Goal: Book appointment/travel/reservation

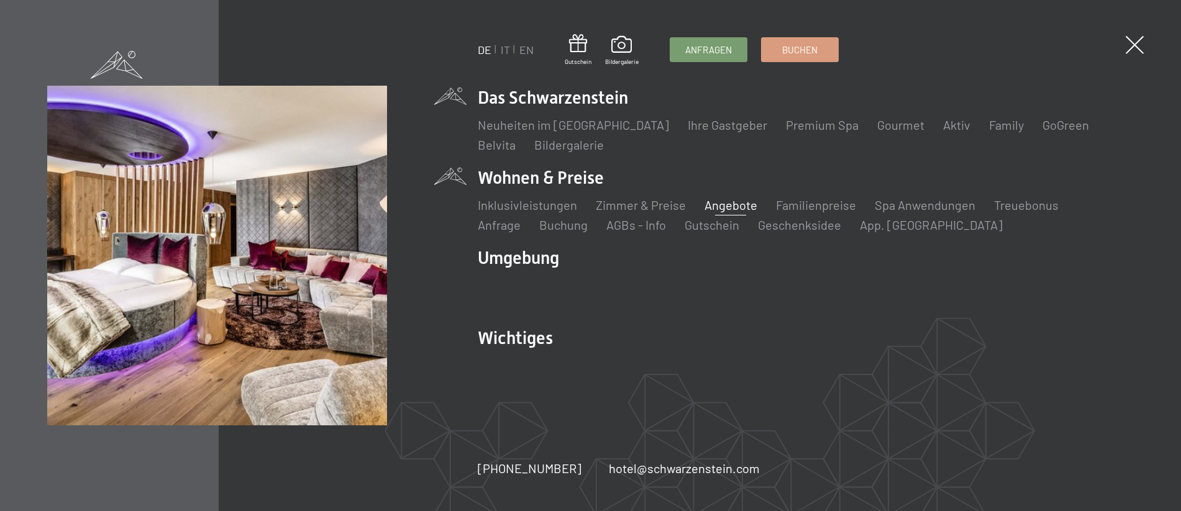
click at [731, 206] on link "Angebote" at bounding box center [730, 204] width 53 height 15
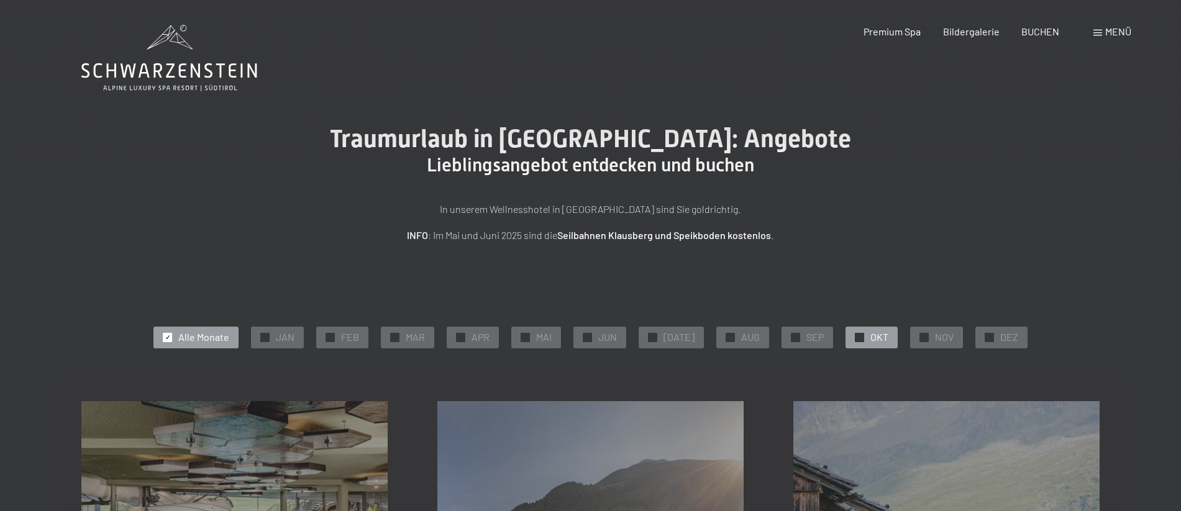
click at [870, 335] on span "OKT" at bounding box center [879, 337] width 18 height 14
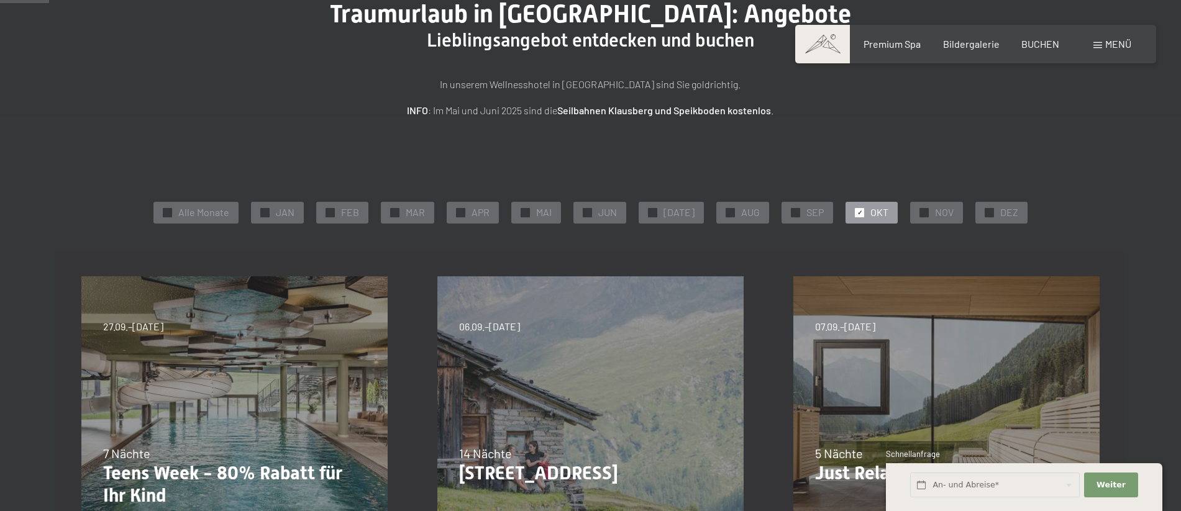
scroll to position [63, 0]
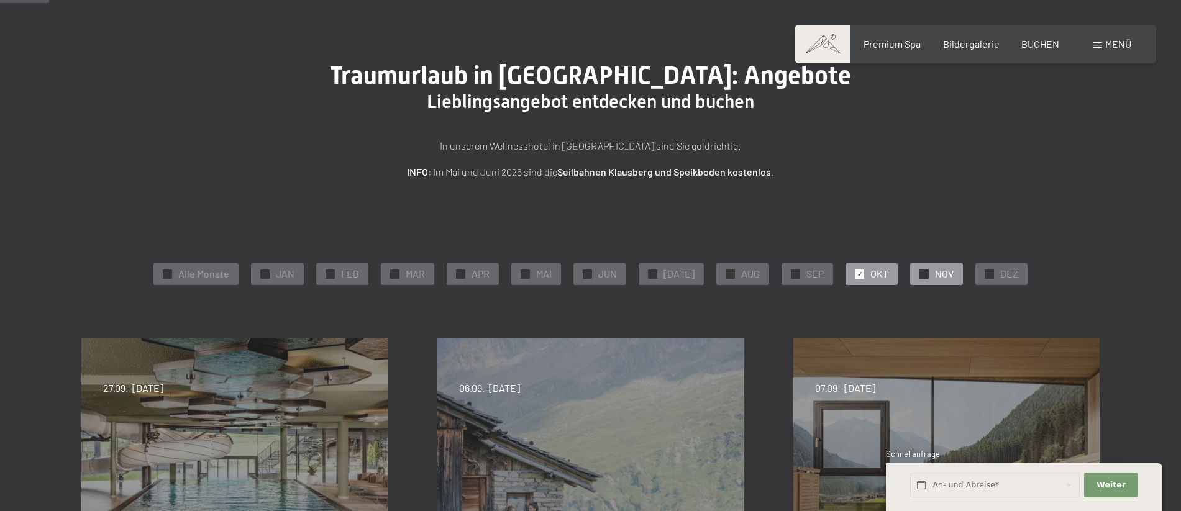
click at [927, 276] on div "✓ NOV" at bounding box center [936, 273] width 53 height 21
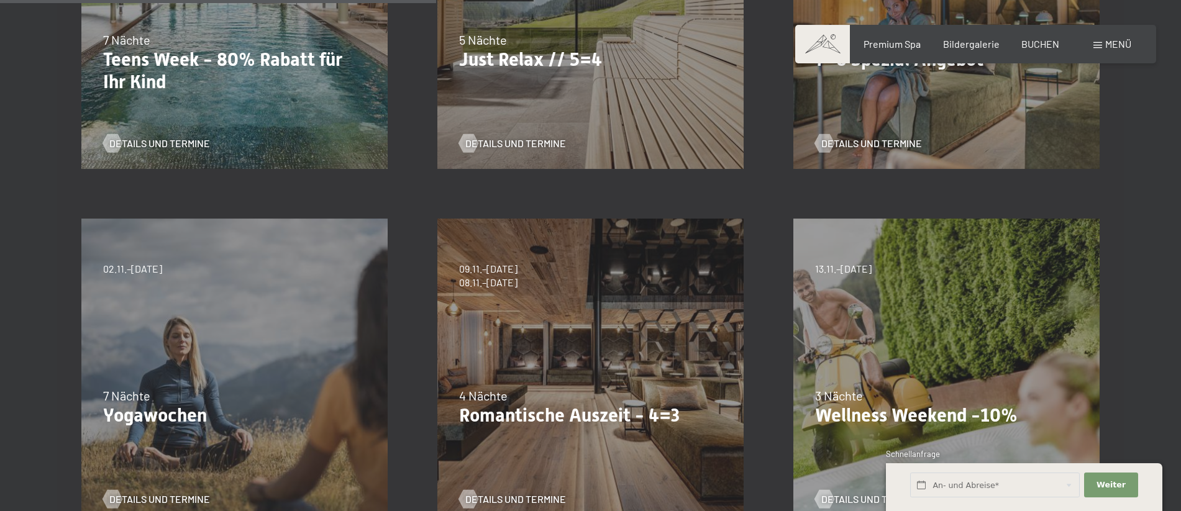
scroll to position [570, 0]
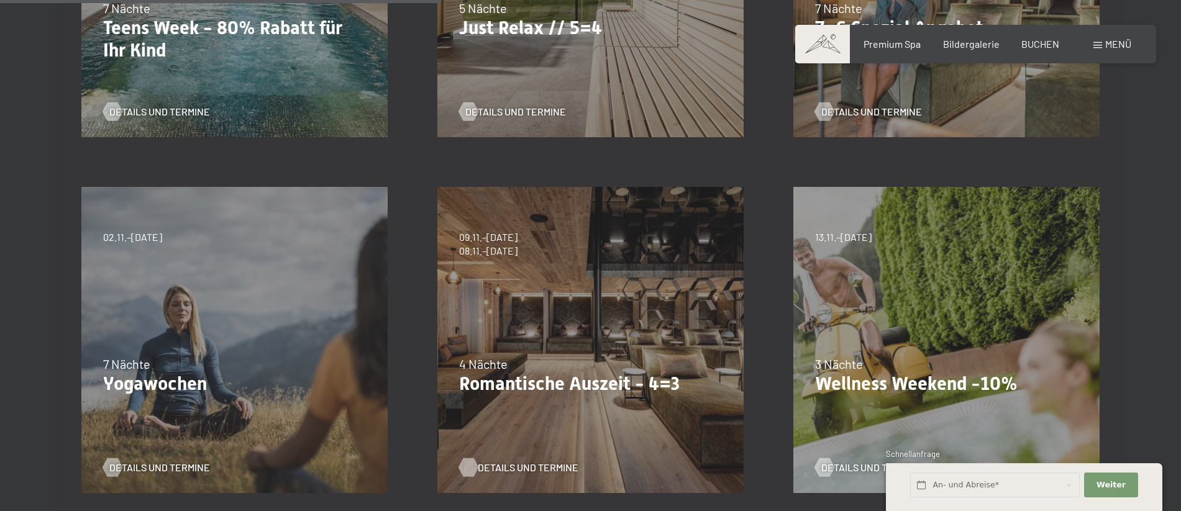
click at [502, 463] on span "Details und Termine" at bounding box center [528, 468] width 101 height 14
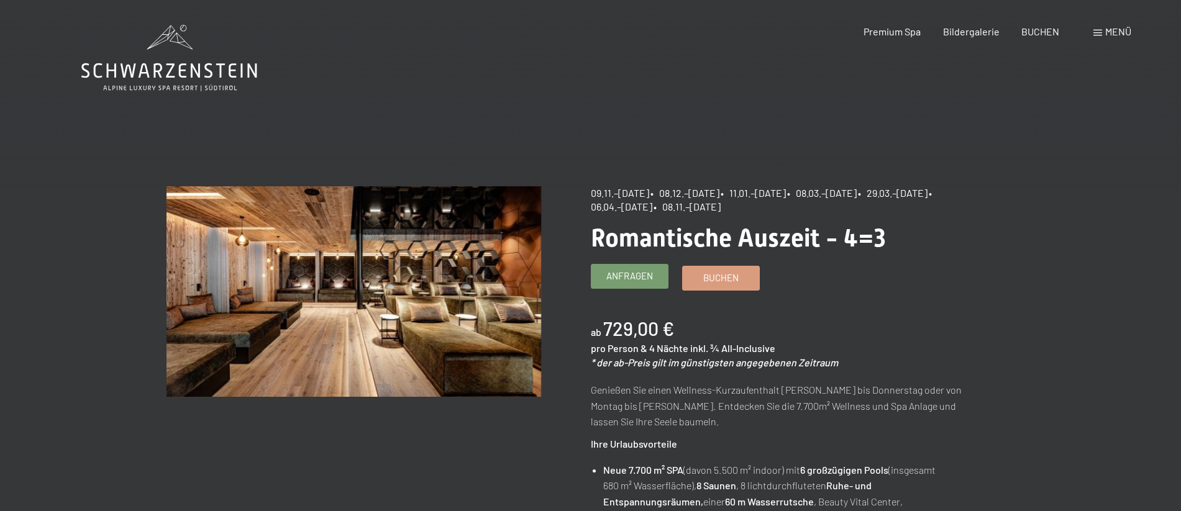
click at [632, 274] on span "Anfragen" at bounding box center [629, 276] width 47 height 13
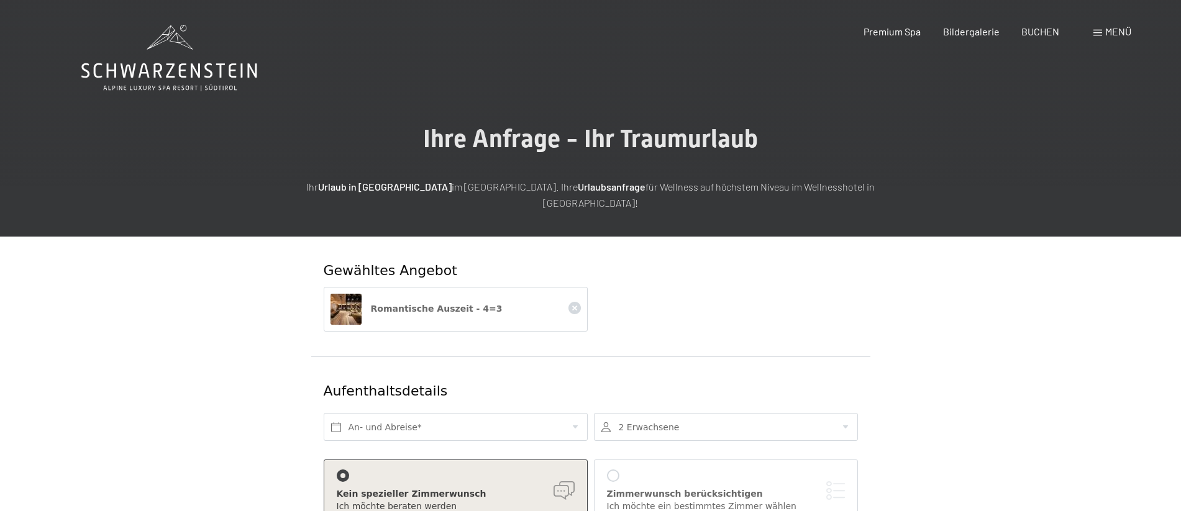
click at [1113, 34] on span "Menü" at bounding box center [1118, 31] width 26 height 12
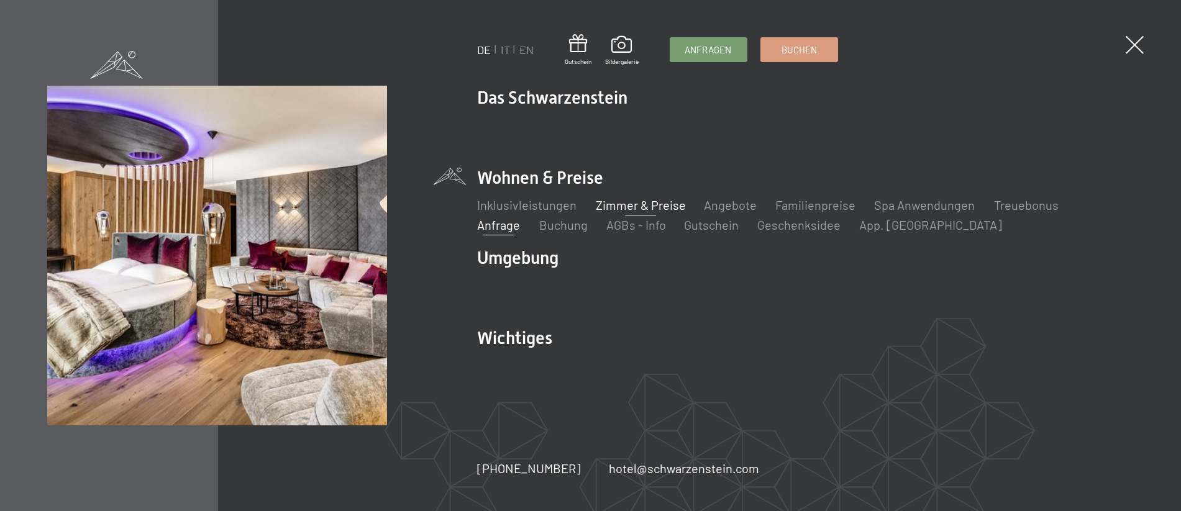
click at [632, 207] on link "Zimmer & Preise" at bounding box center [641, 204] width 90 height 15
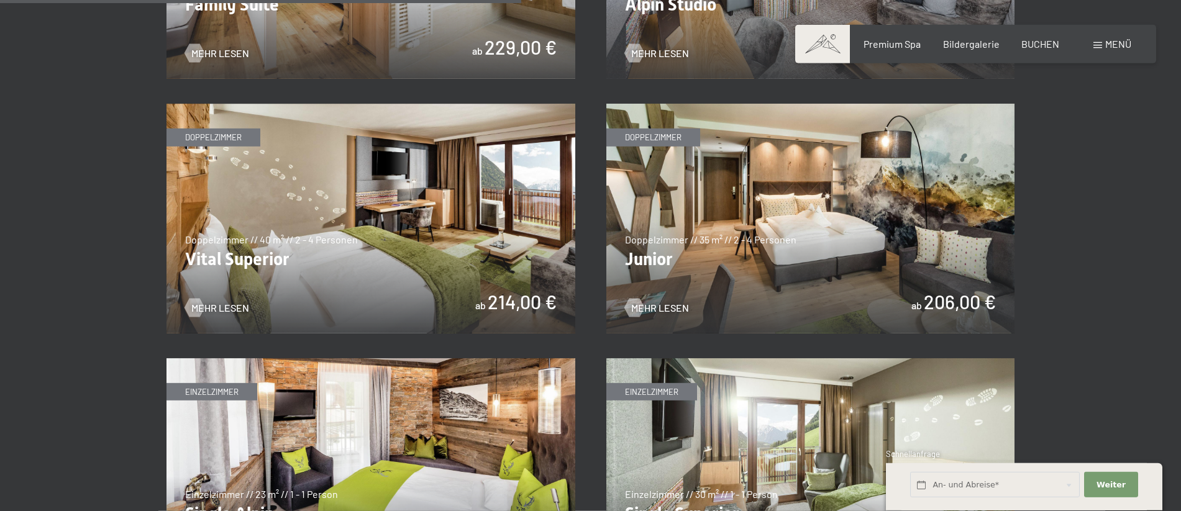
scroll to position [1710, 0]
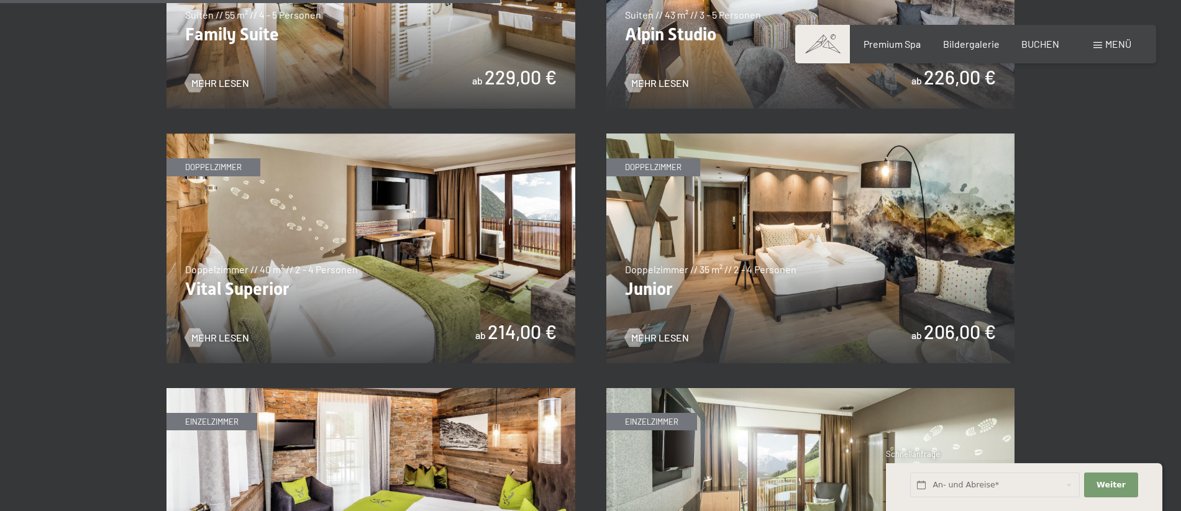
click at [460, 329] on img at bounding box center [370, 249] width 409 height 230
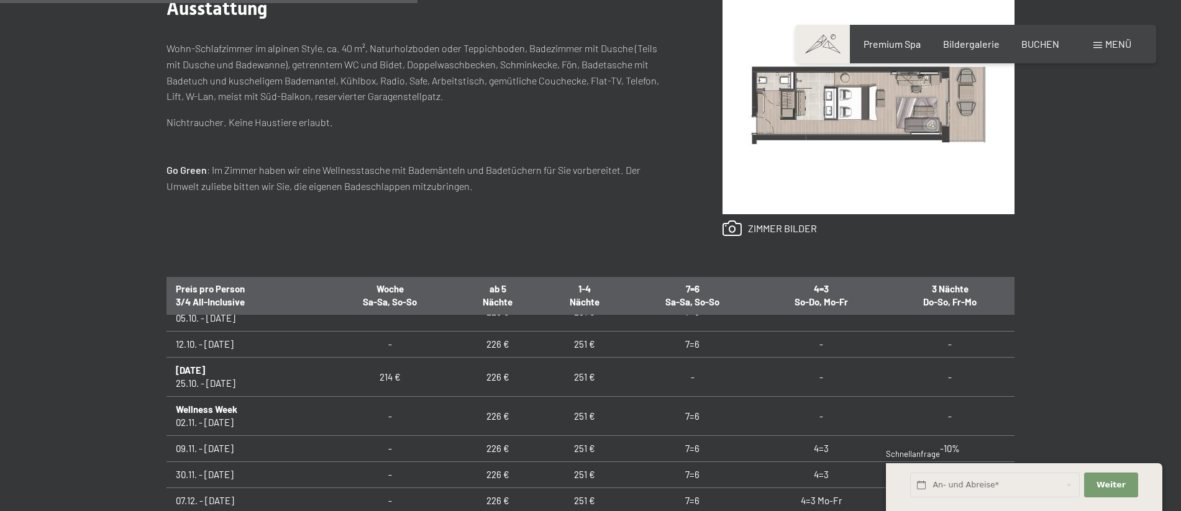
scroll to position [134, 0]
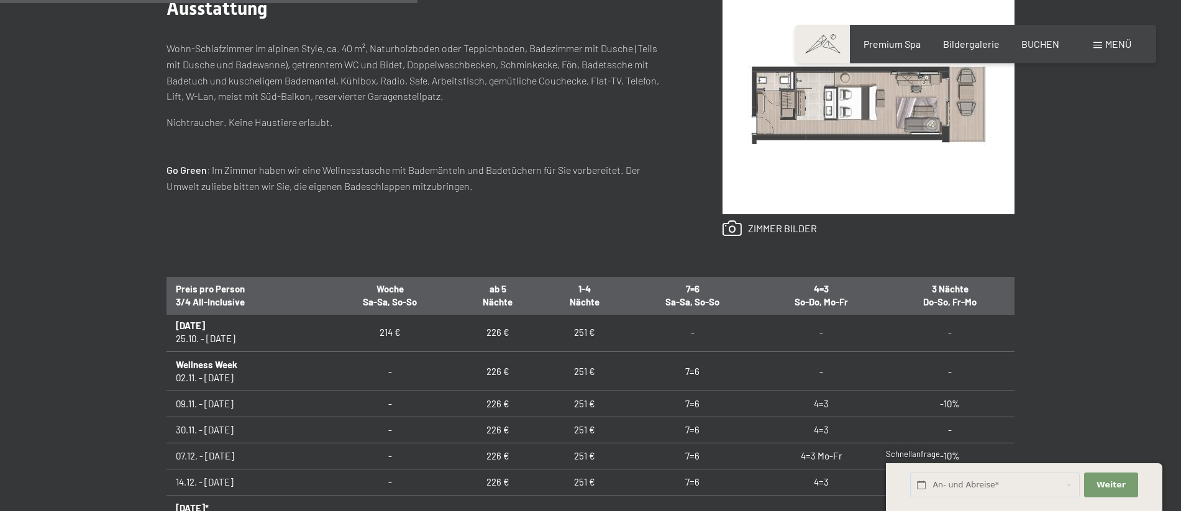
click at [822, 401] on td "4=3" at bounding box center [821, 404] width 129 height 26
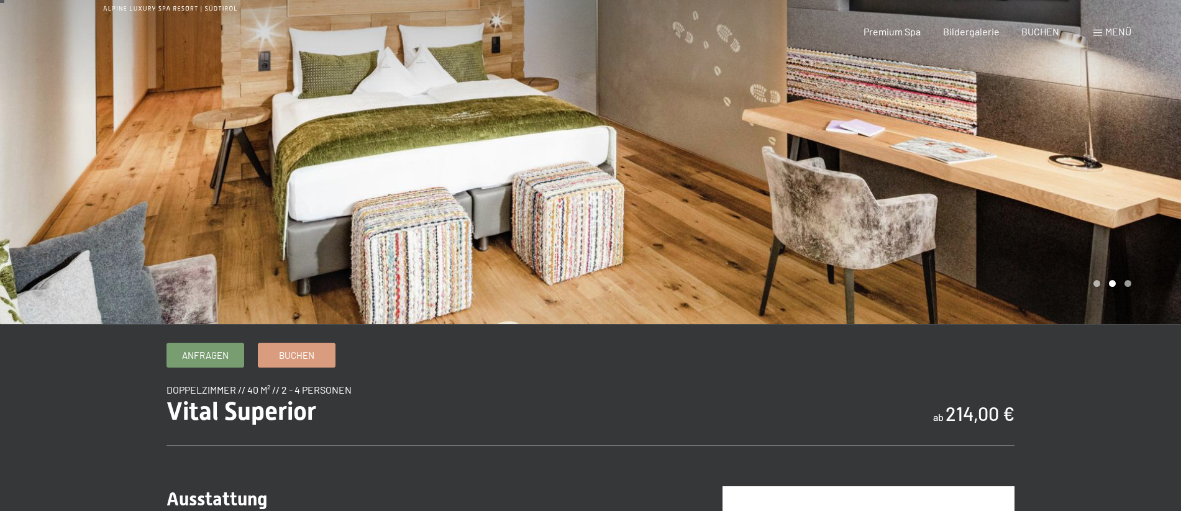
scroll to position [0, 0]
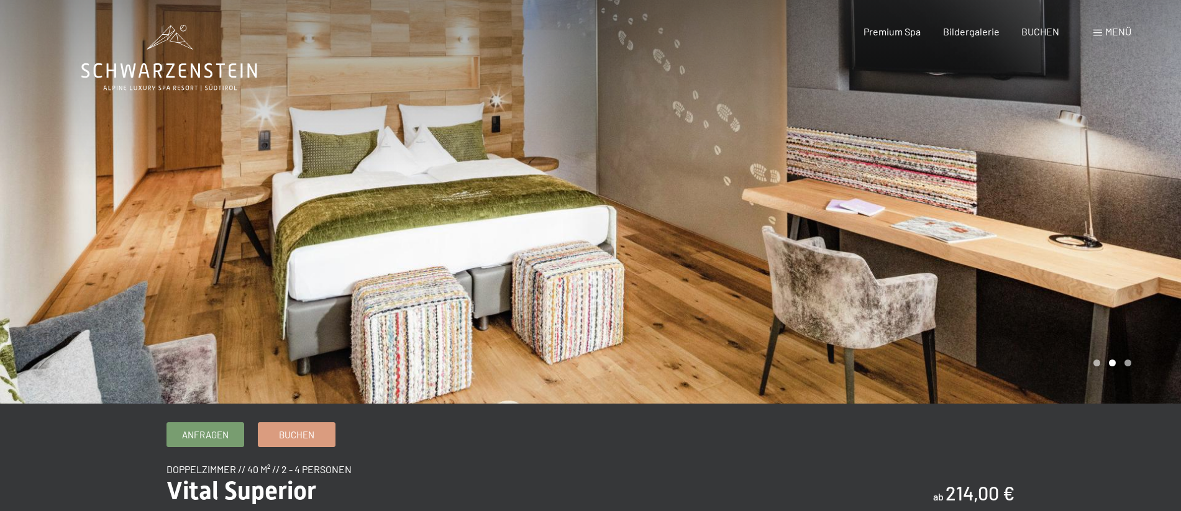
click at [1112, 30] on span "Menü" at bounding box center [1118, 31] width 26 height 12
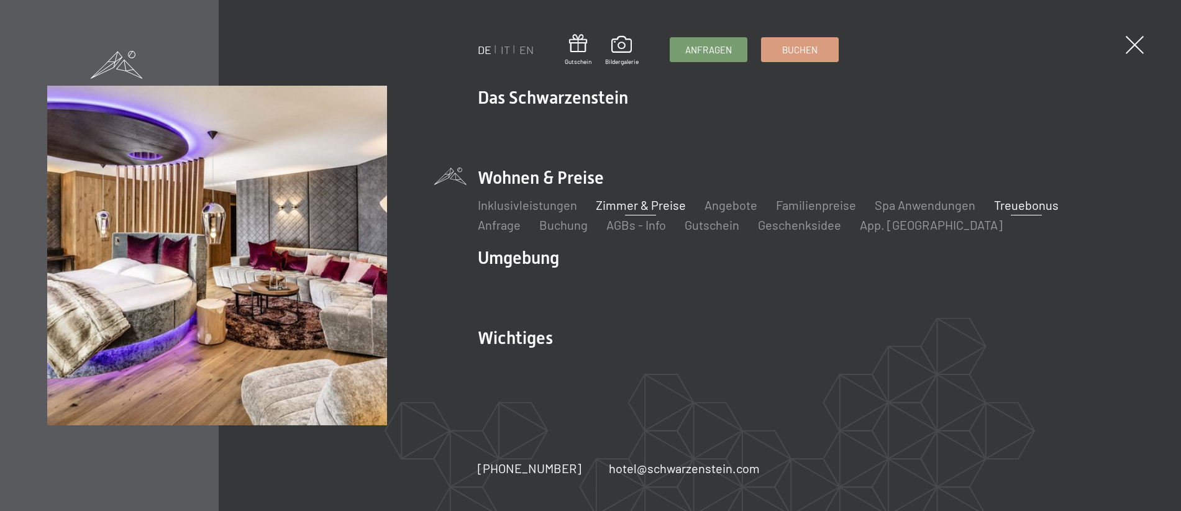
click at [1013, 208] on link "Treuebonus" at bounding box center [1026, 204] width 65 height 15
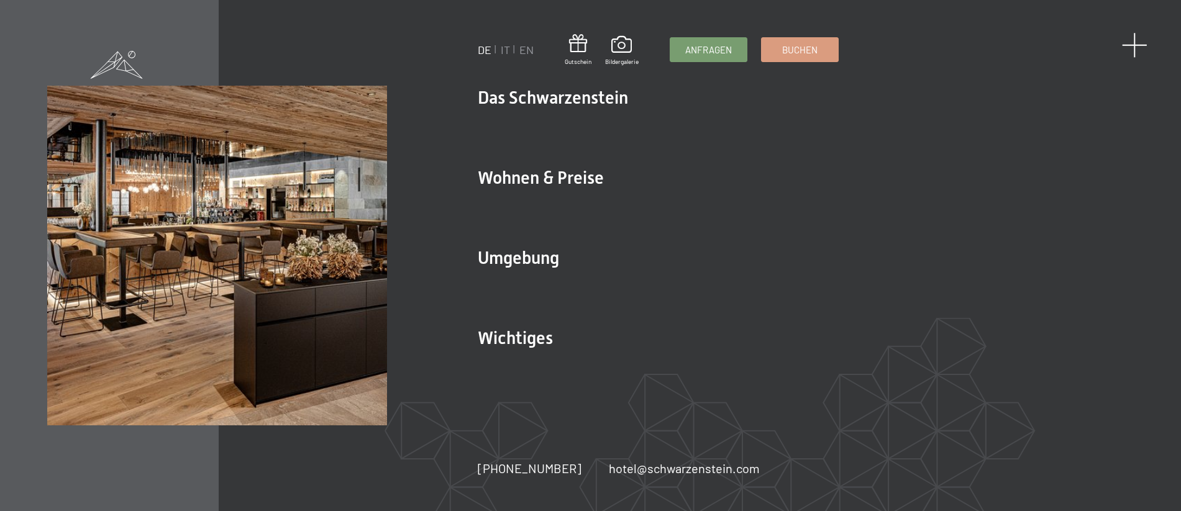
click at [1131, 43] on span at bounding box center [1134, 44] width 25 height 25
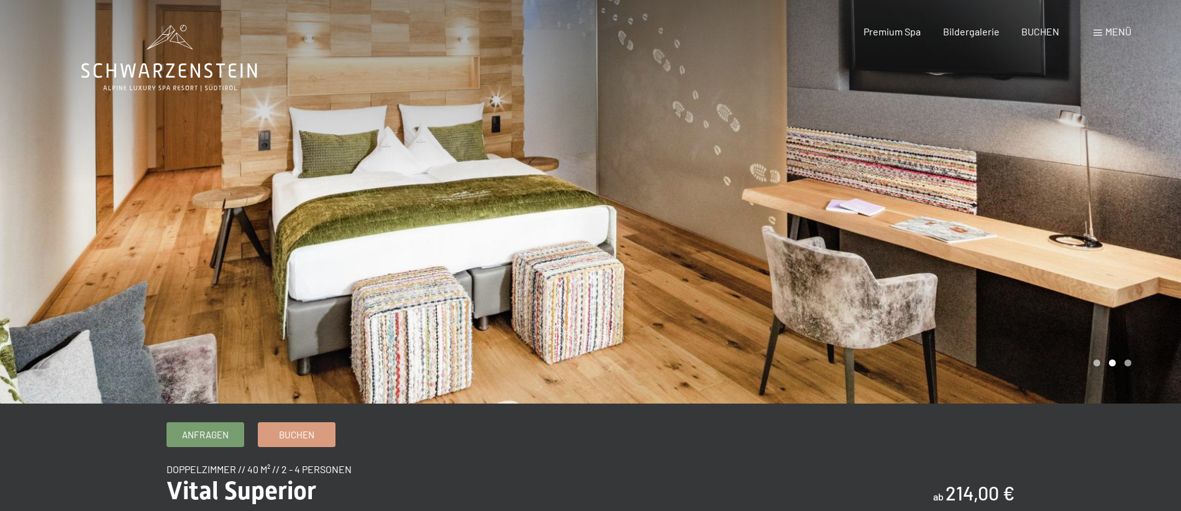
click at [1119, 30] on span "Menü" at bounding box center [1118, 31] width 26 height 12
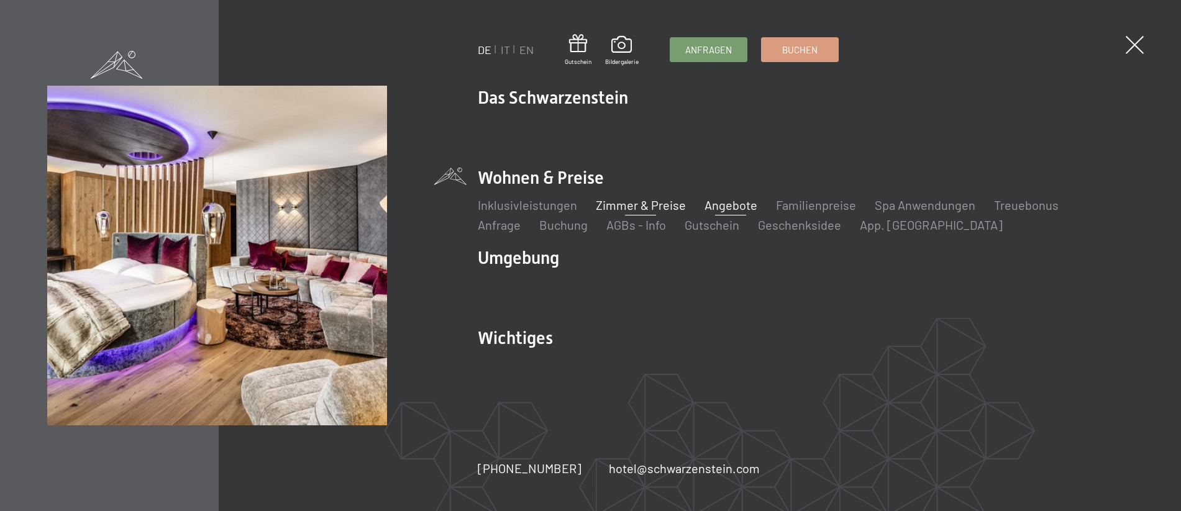
click at [717, 202] on link "Angebote" at bounding box center [730, 204] width 53 height 15
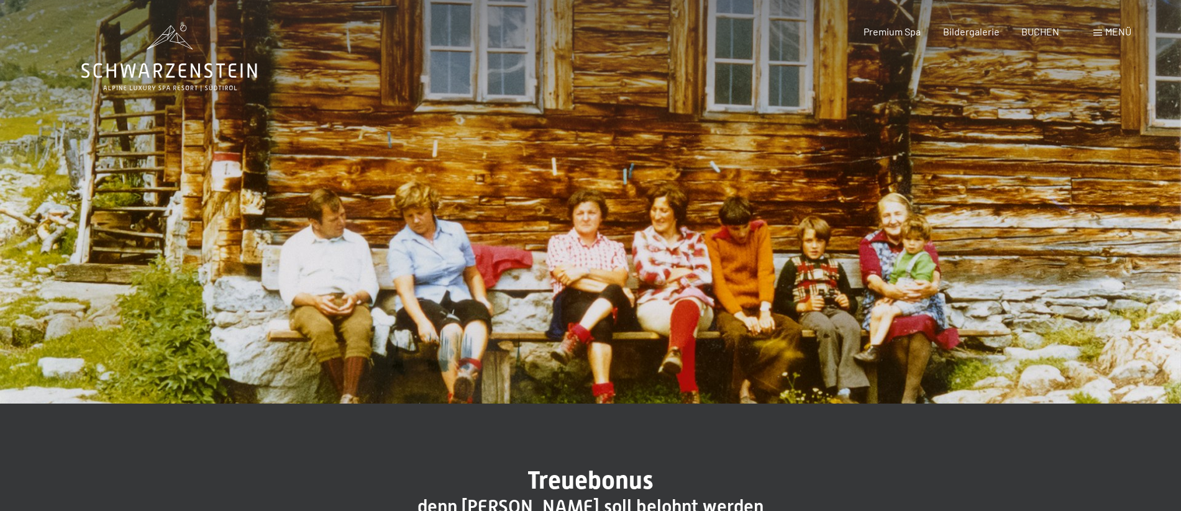
scroll to position [63, 0]
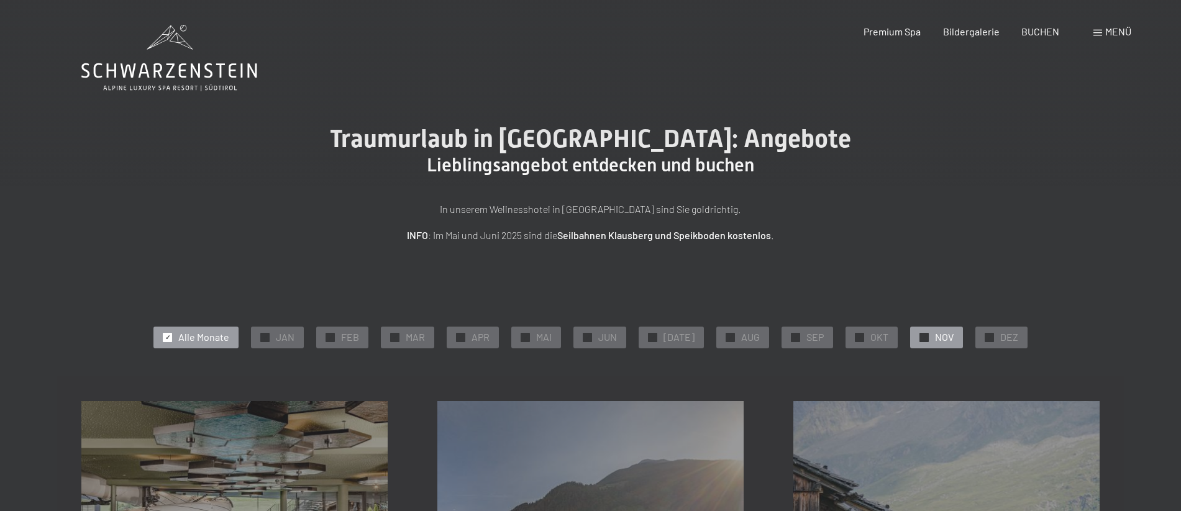
click at [925, 333] on div "✓ NOV" at bounding box center [936, 337] width 53 height 21
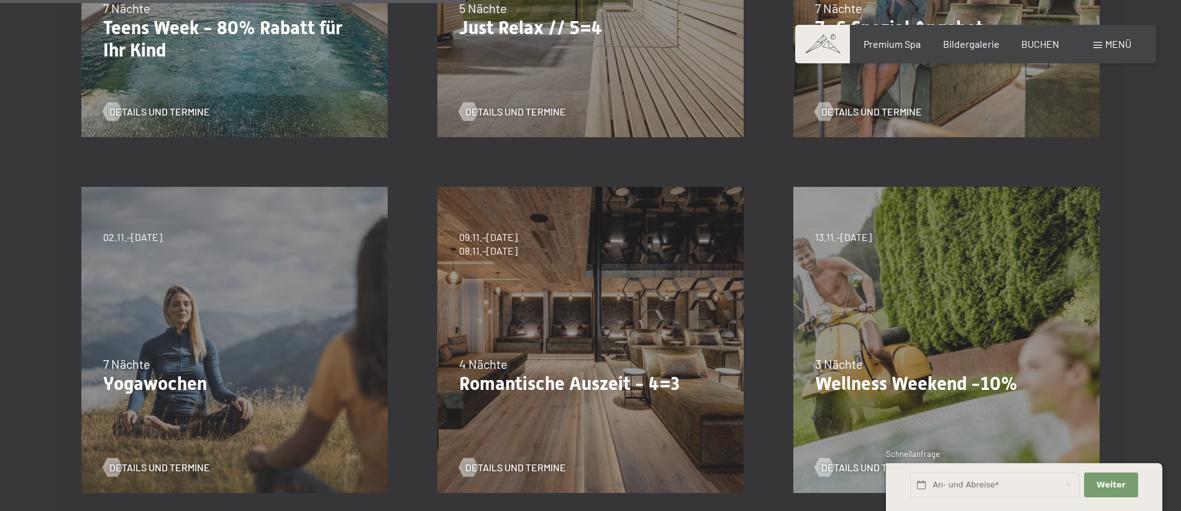
scroll to position [633, 0]
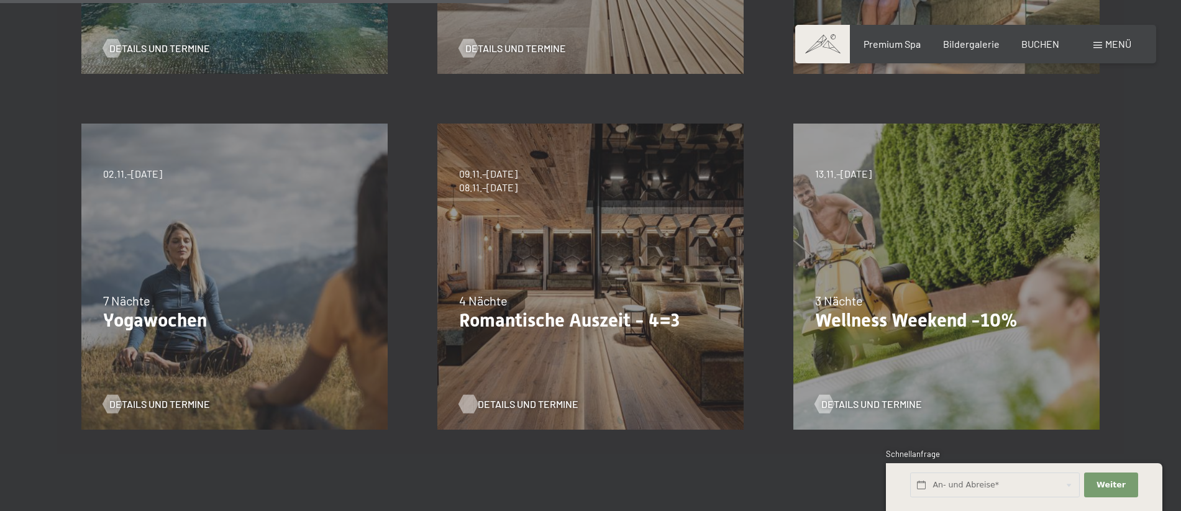
click at [499, 402] on span "Details und Termine" at bounding box center [528, 404] width 101 height 14
